Goal: Information Seeking & Learning: Learn about a topic

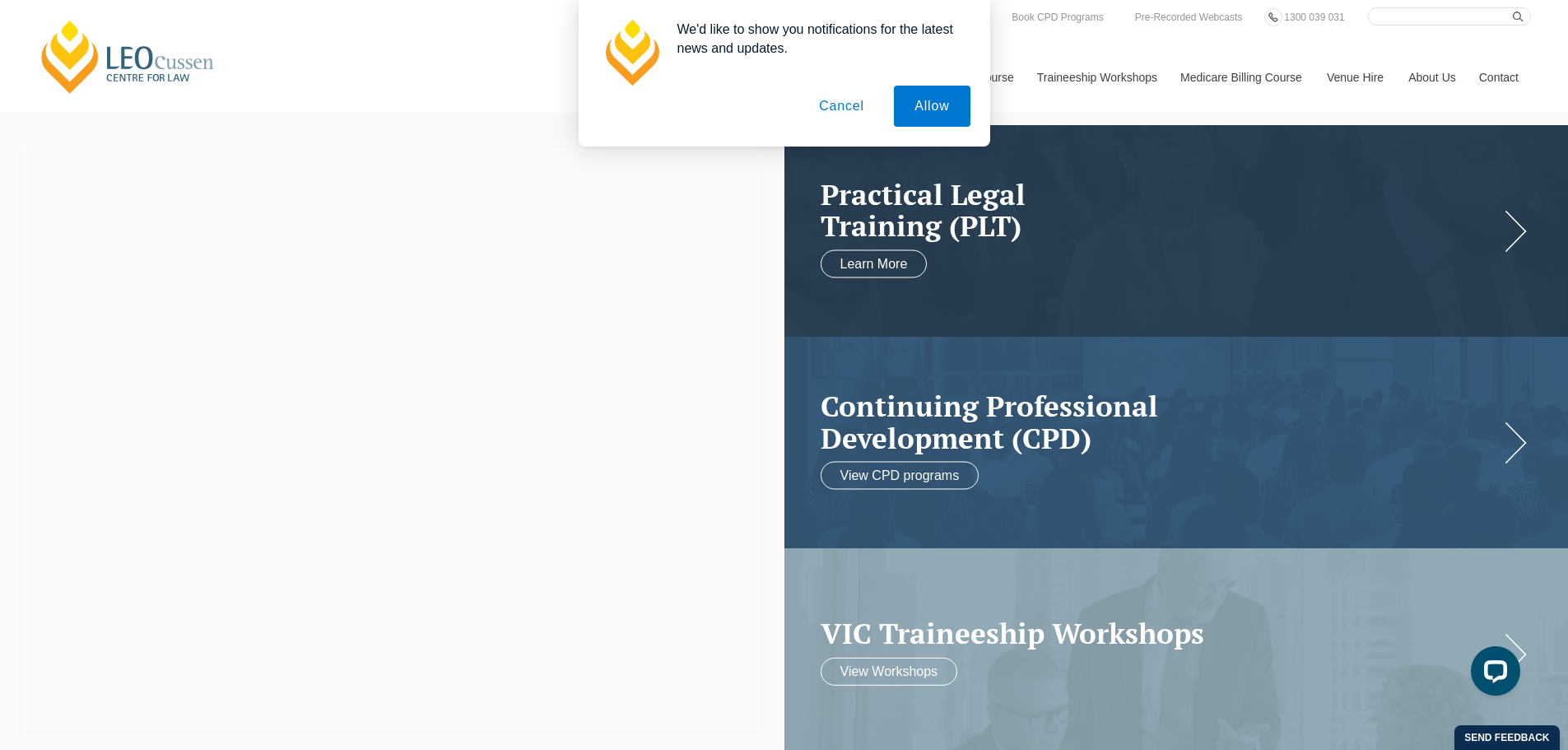
click at [848, 103] on button "Cancel" at bounding box center [842, 106] width 87 height 41
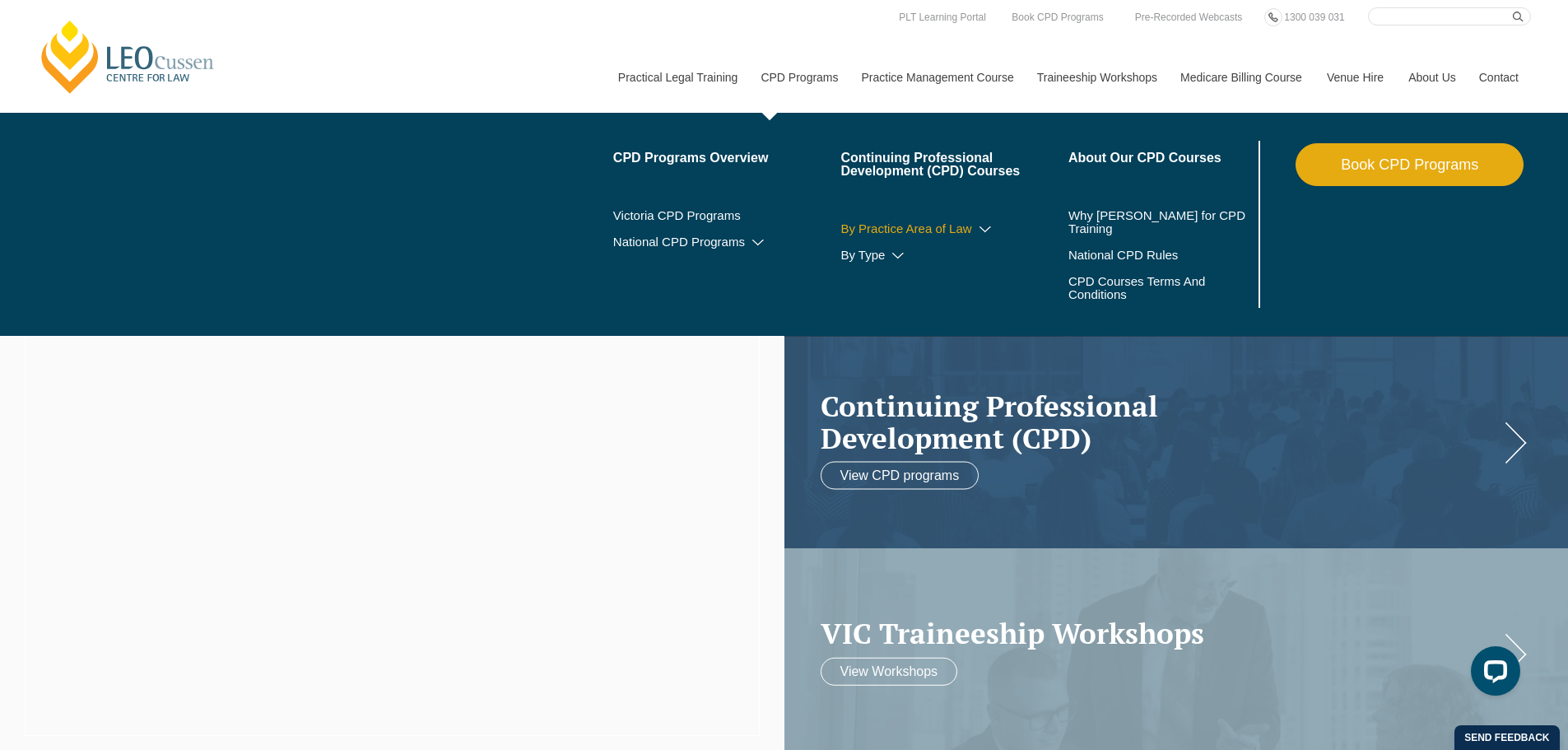
click at [926, 228] on link "By Practice Area of Law" at bounding box center [955, 228] width 228 height 13
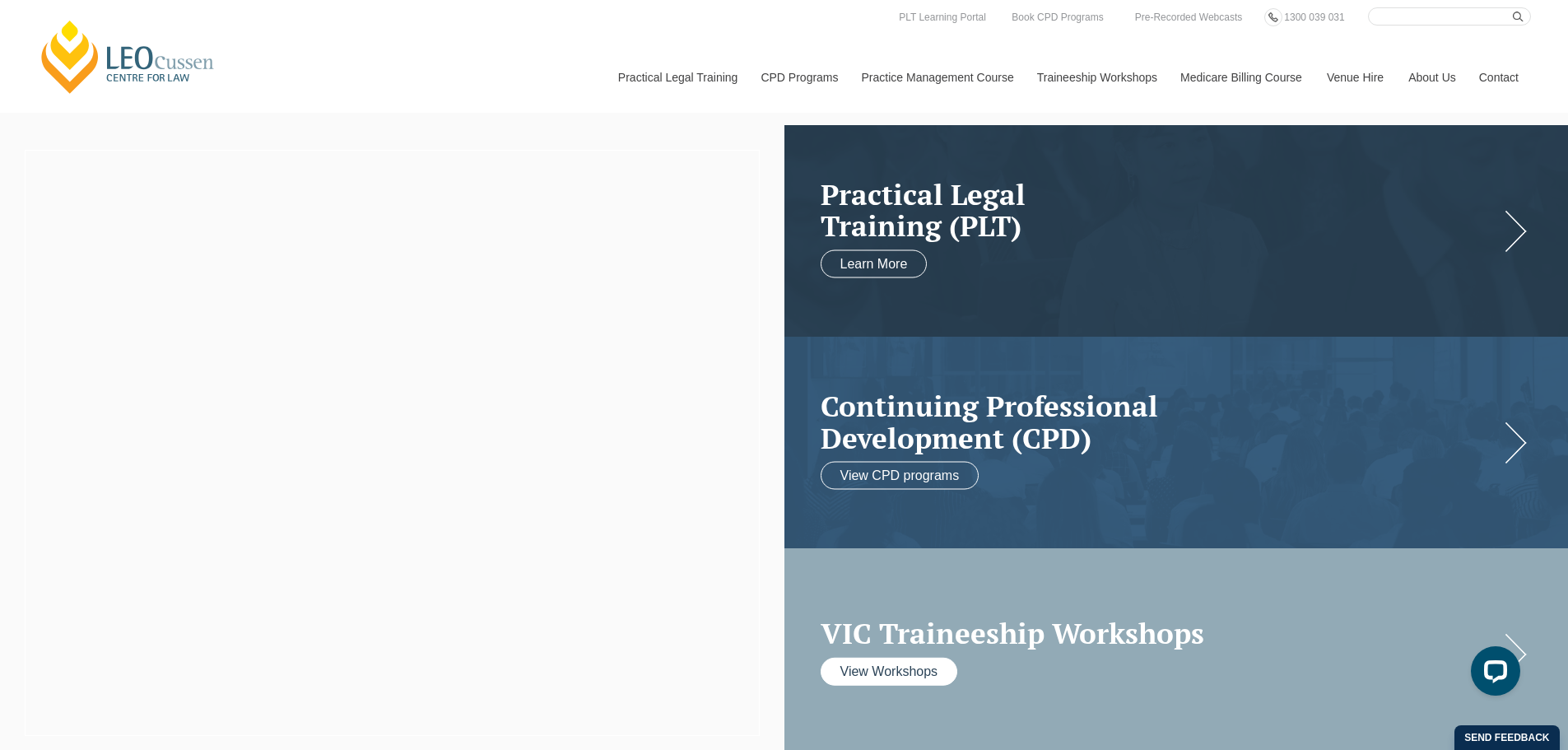
click at [898, 665] on link "View Workshops" at bounding box center [890, 670] width 138 height 28
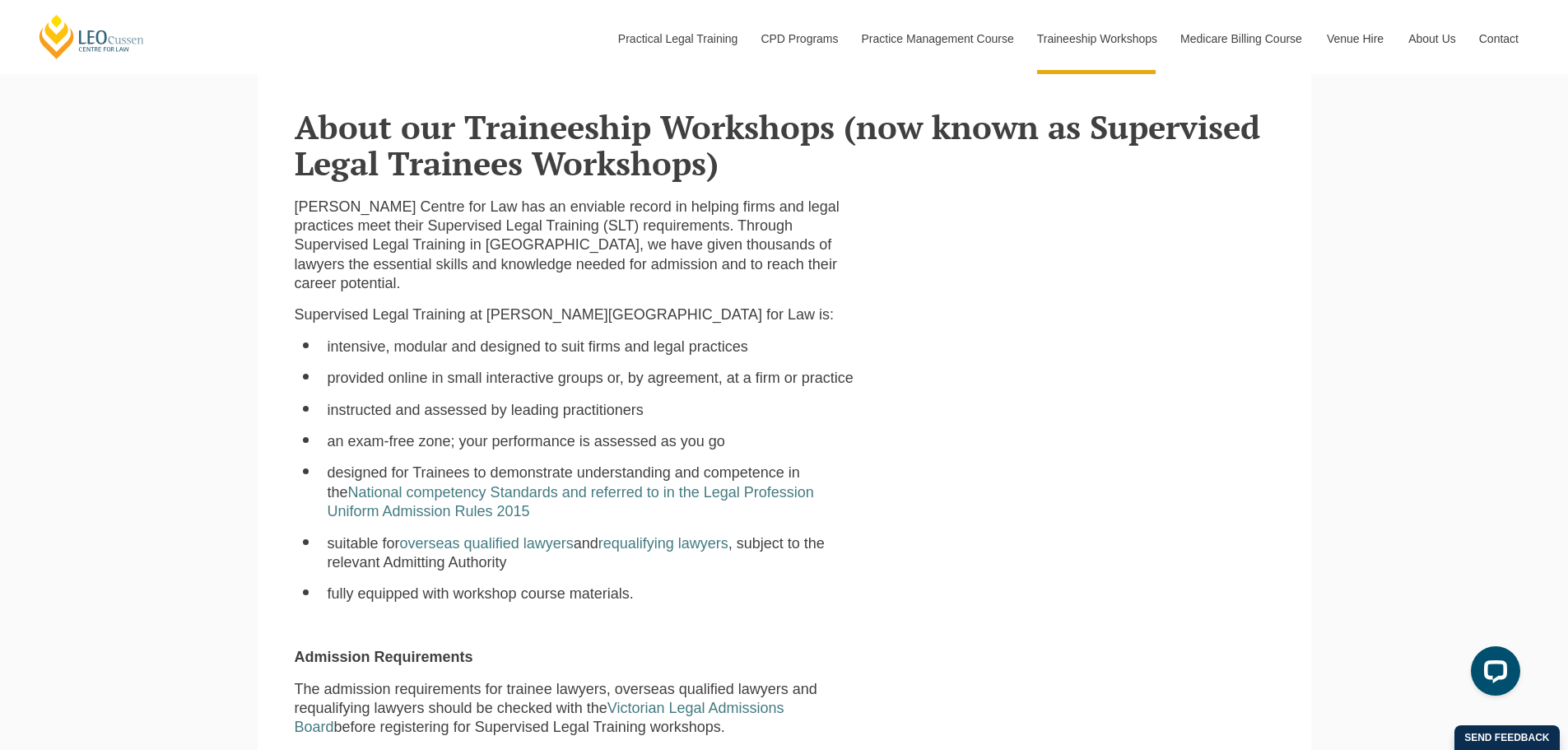
scroll to position [576, 0]
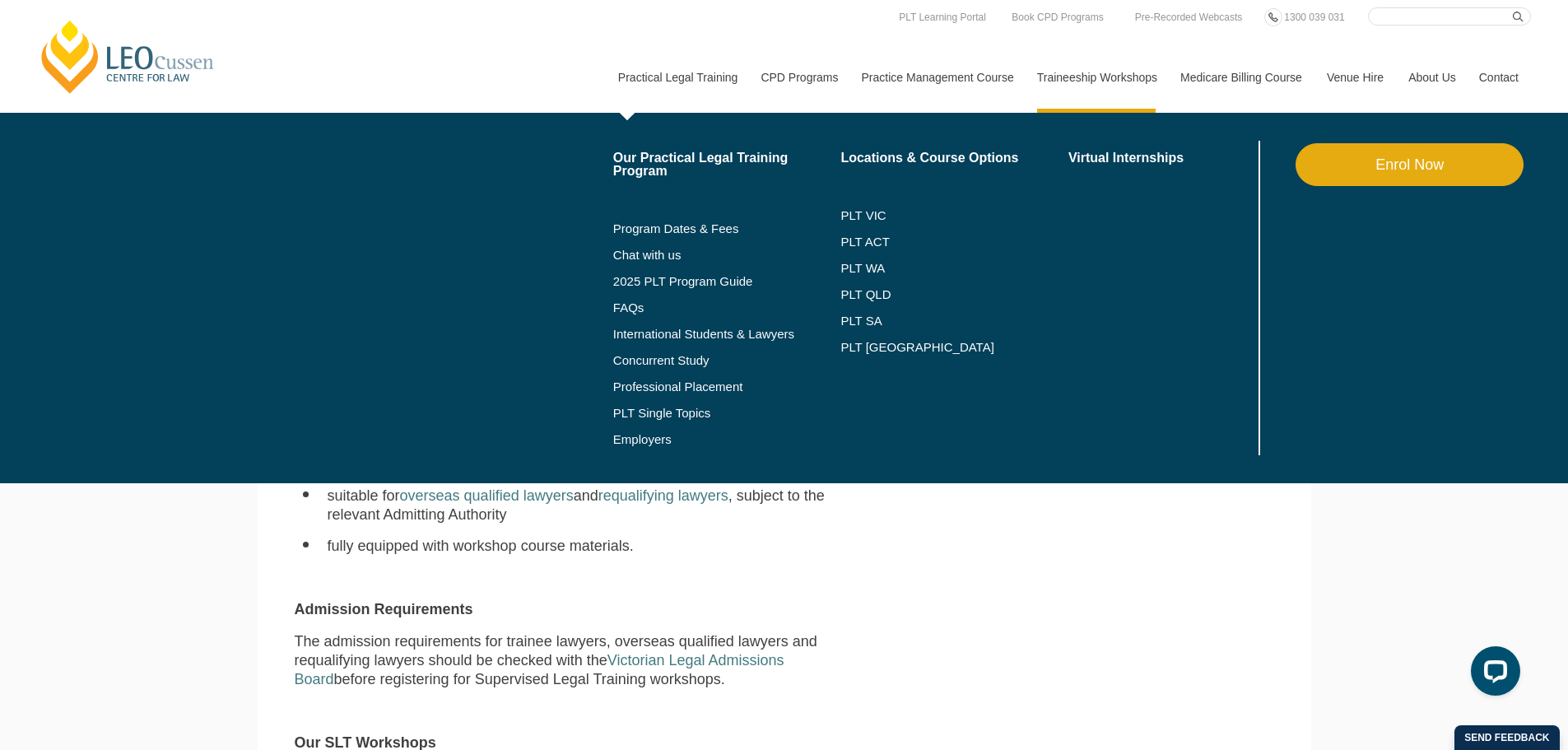
click at [684, 74] on link "Practical Legal Training" at bounding box center [677, 78] width 144 height 71
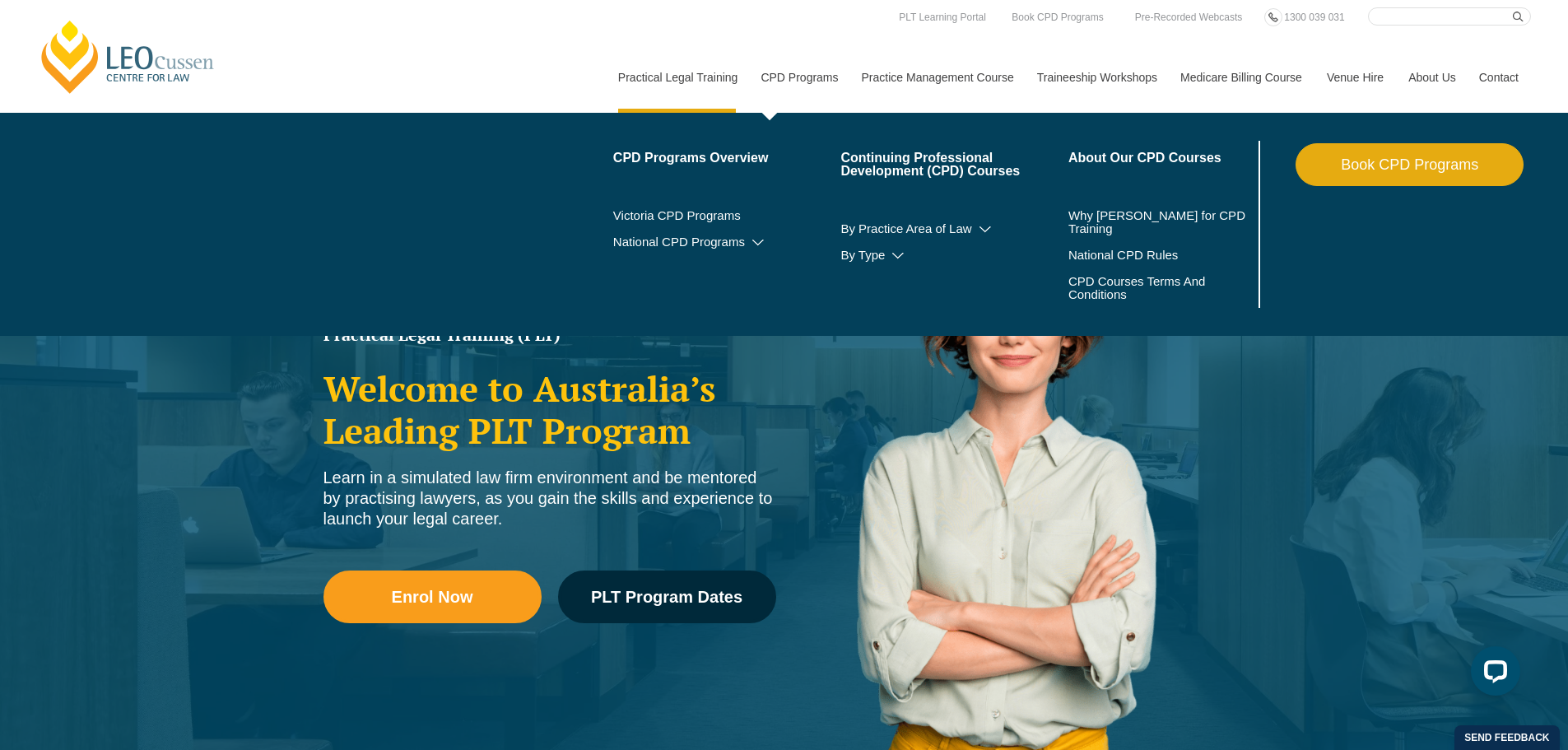
click at [799, 76] on link "CPD Programs" at bounding box center [798, 78] width 100 height 71
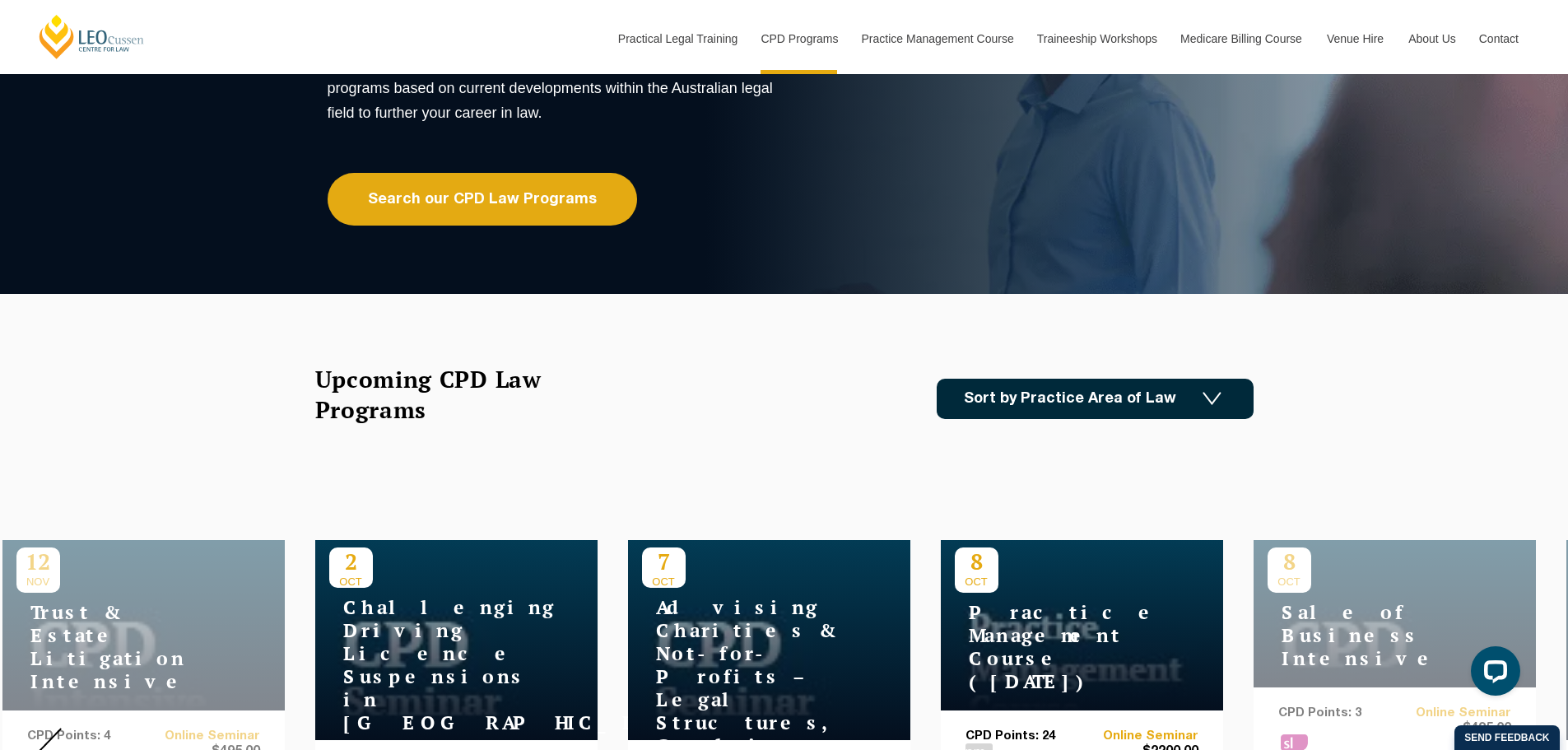
scroll to position [247, 0]
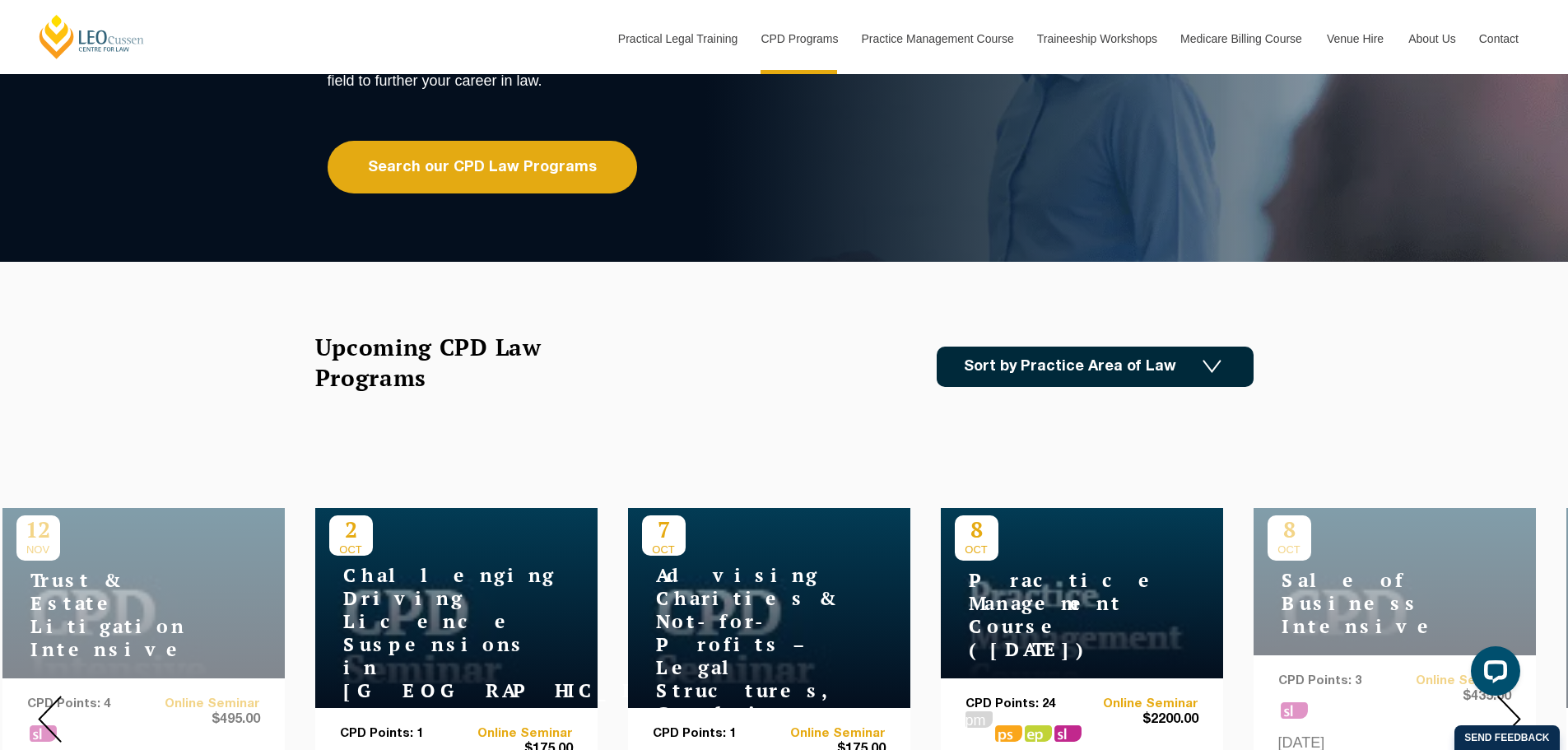
click at [1040, 361] on link "Sort by Practice Area of Law" at bounding box center [1095, 366] width 317 height 40
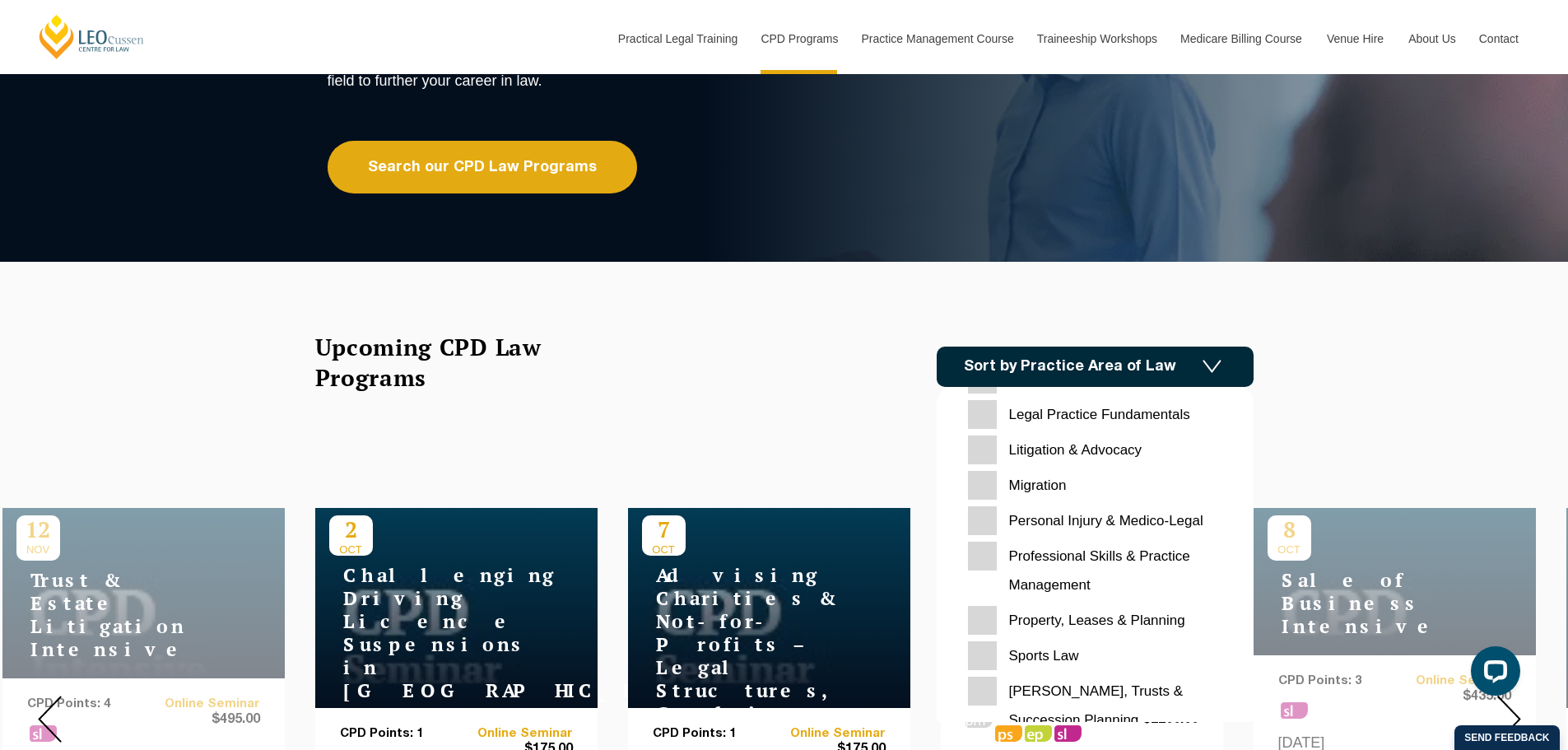
scroll to position [519, 0]
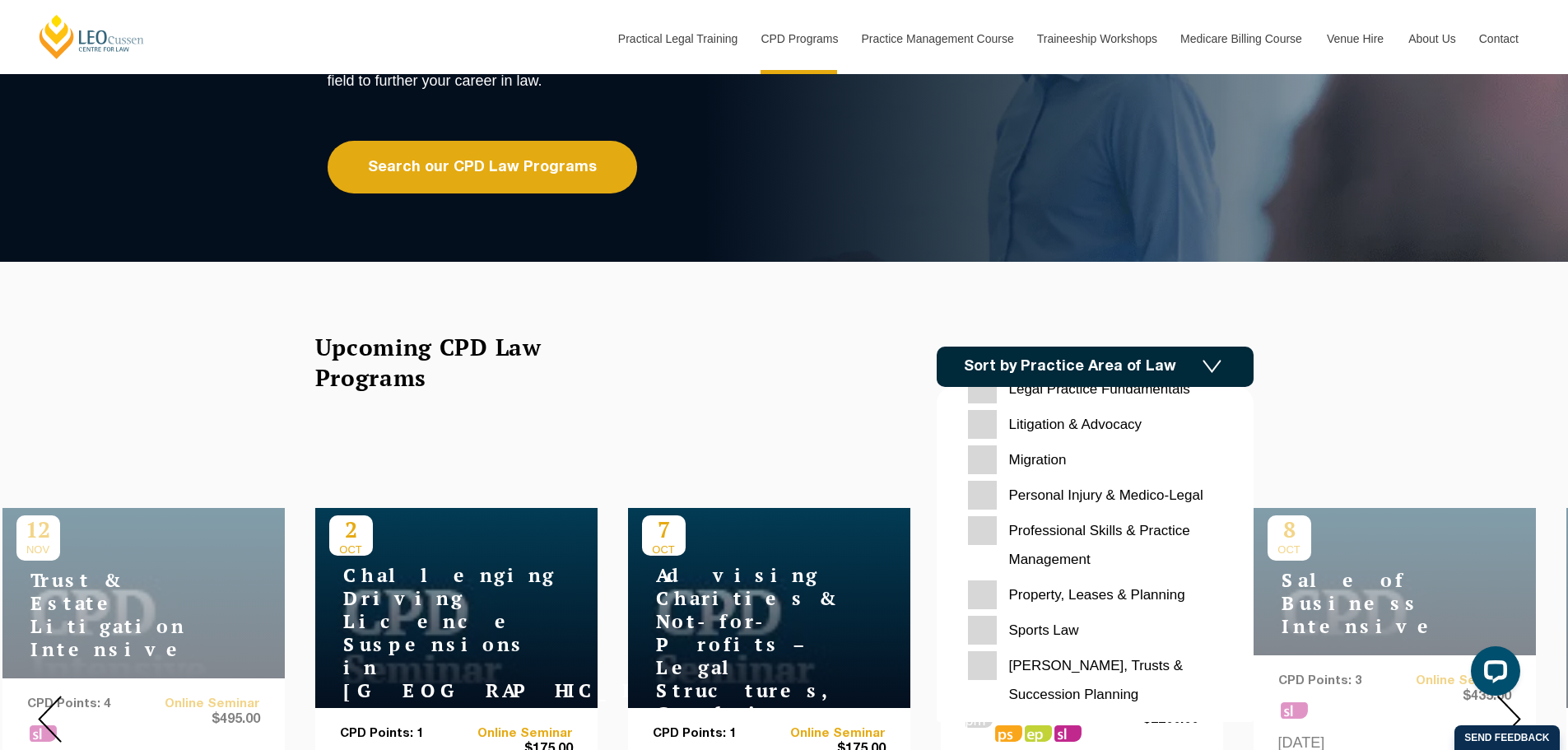
click at [1068, 663] on Planning "[PERSON_NAME], Trusts & Succession Planning" at bounding box center [1094, 679] width 255 height 58
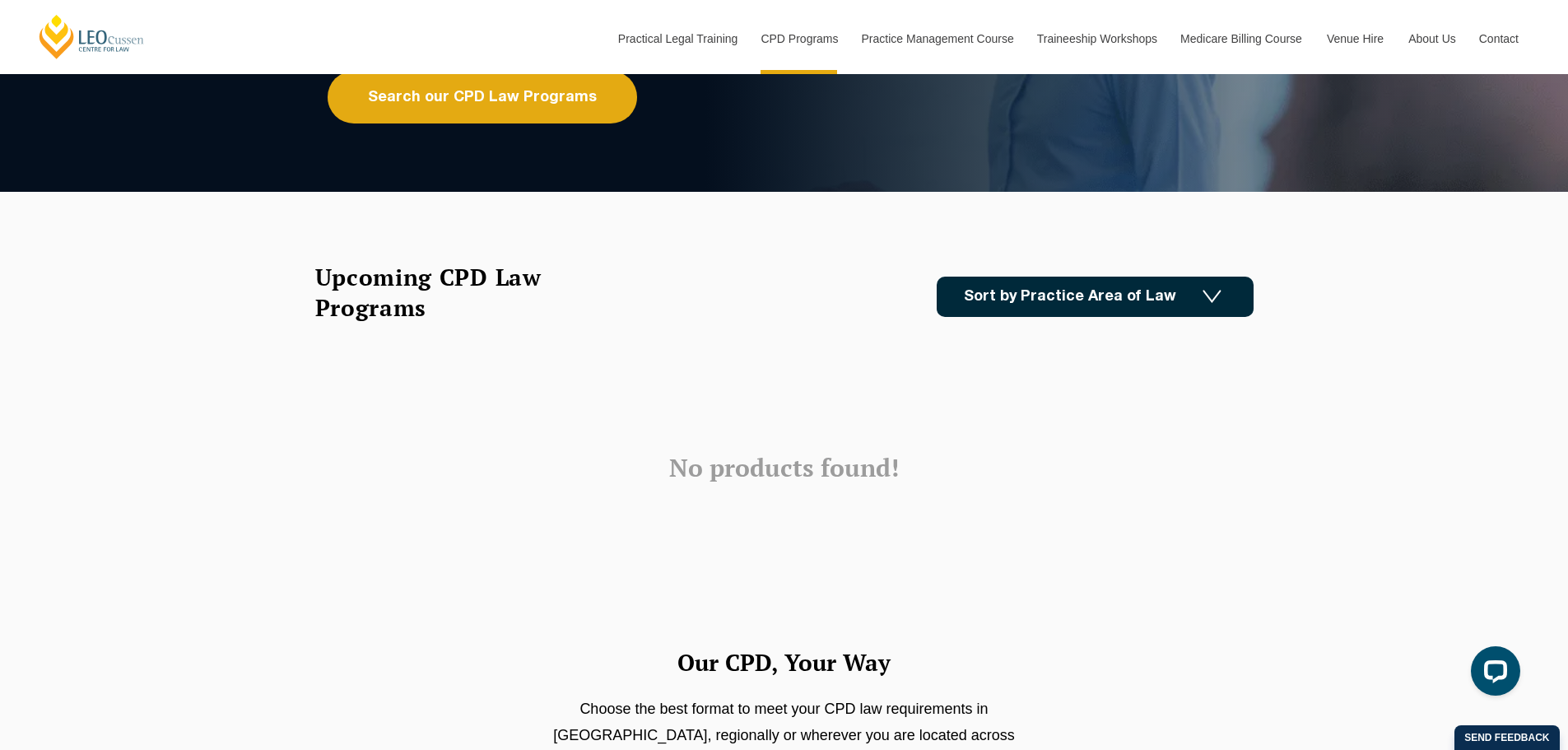
scroll to position [412, 0]
